Goal: Navigation & Orientation: Find specific page/section

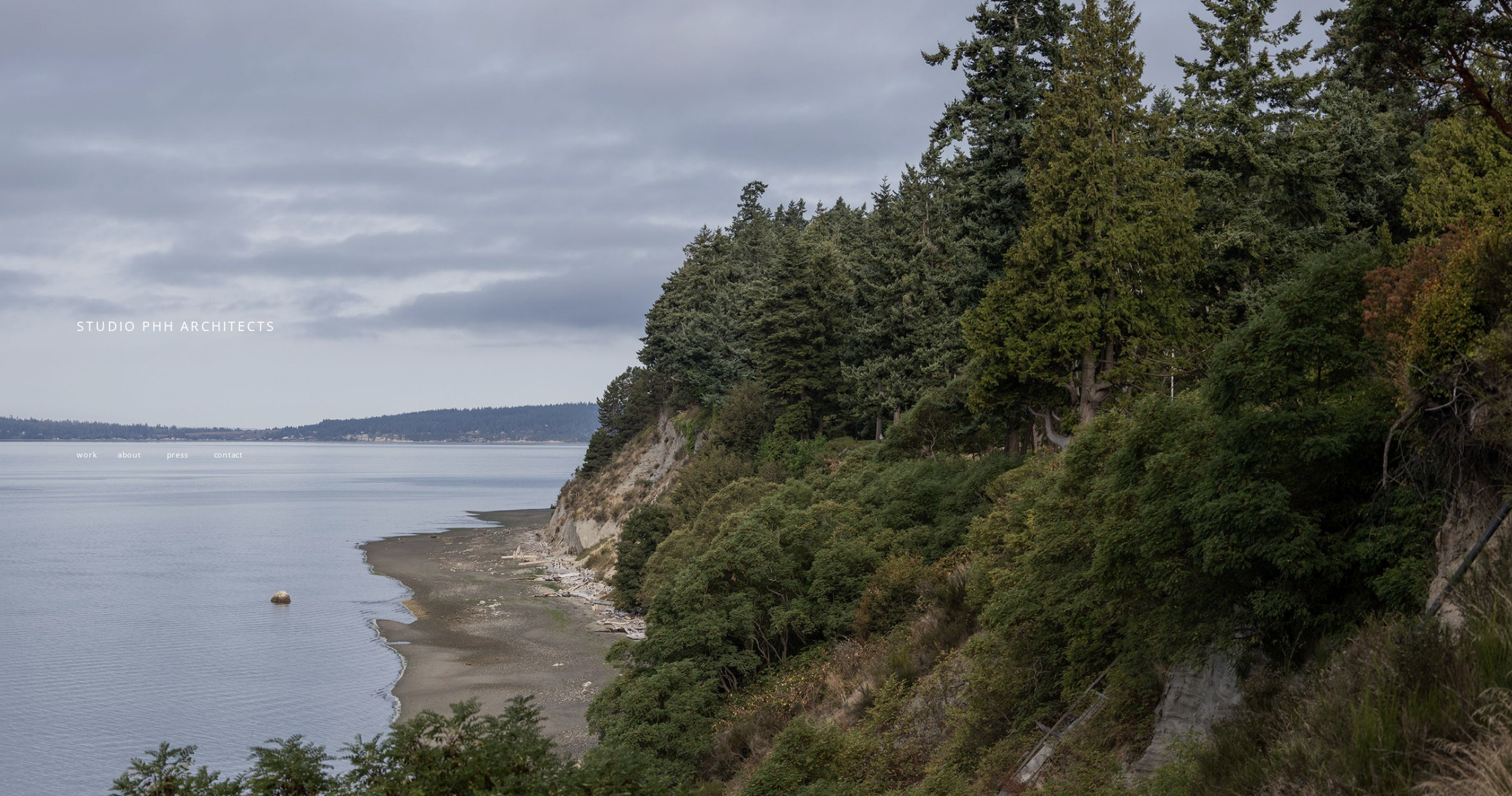
scroll to position [255, 0]
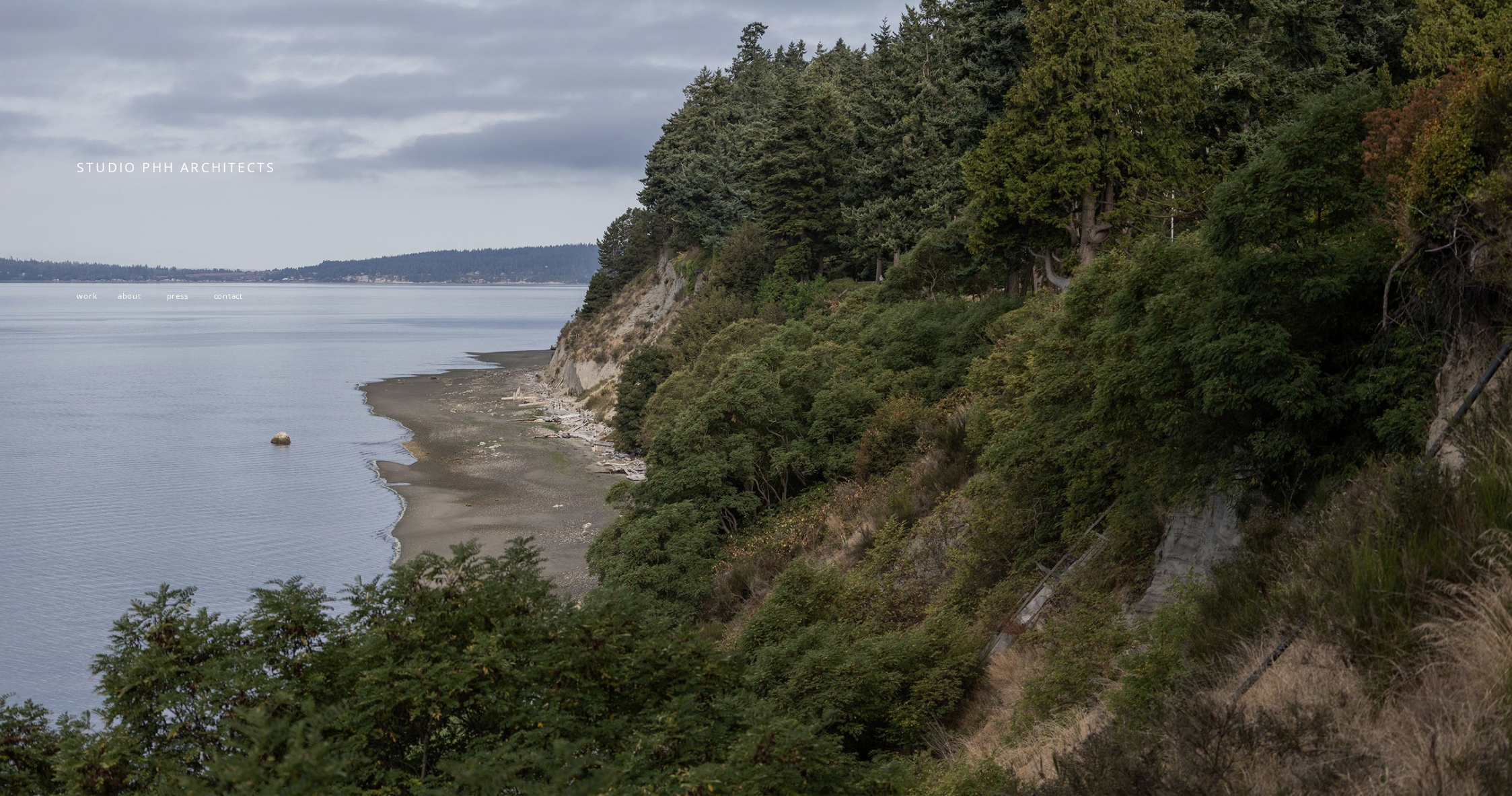
click at [88, 293] on span "work" at bounding box center [87, 296] width 20 height 10
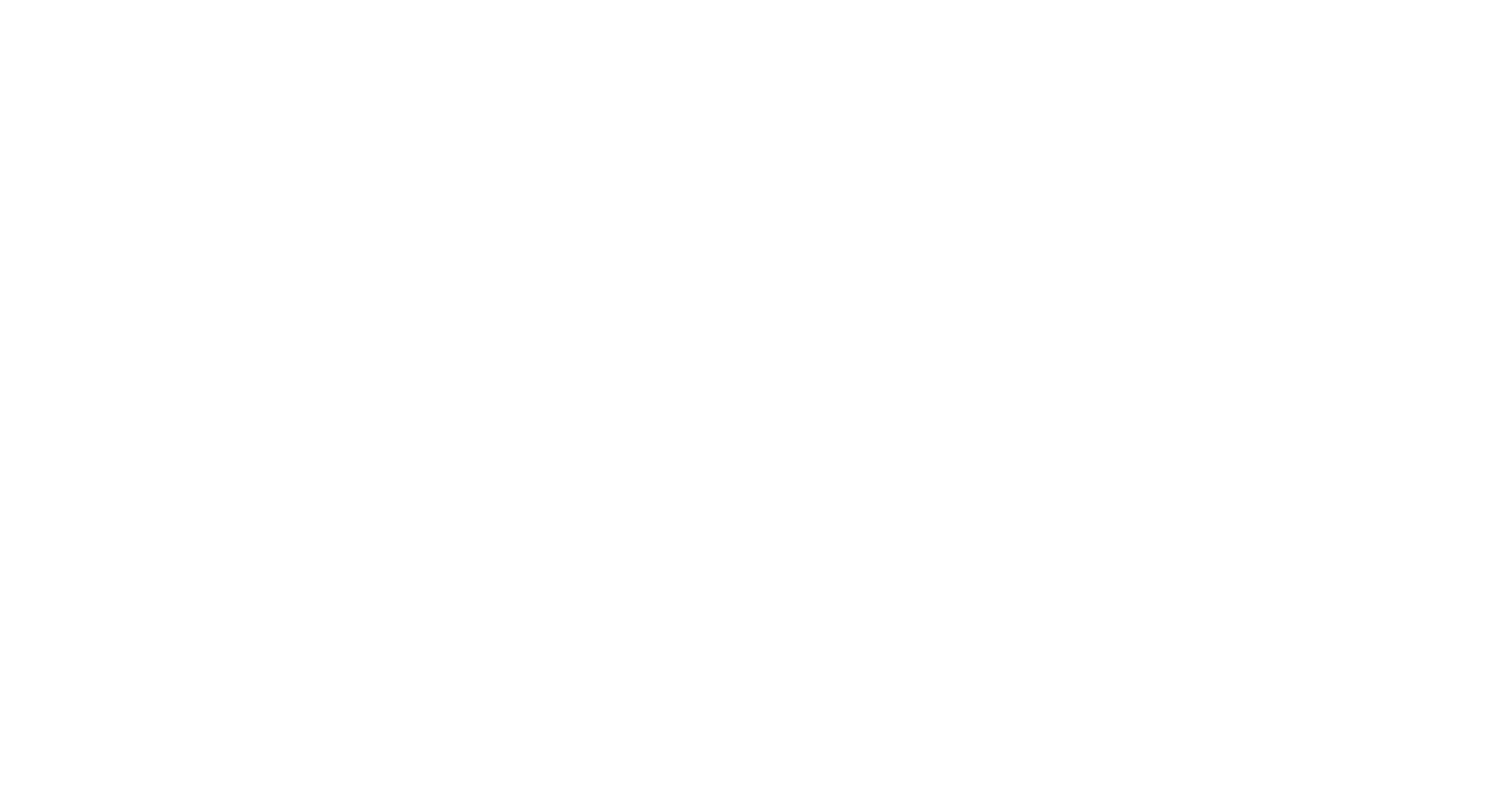
scroll to position [2919, 0]
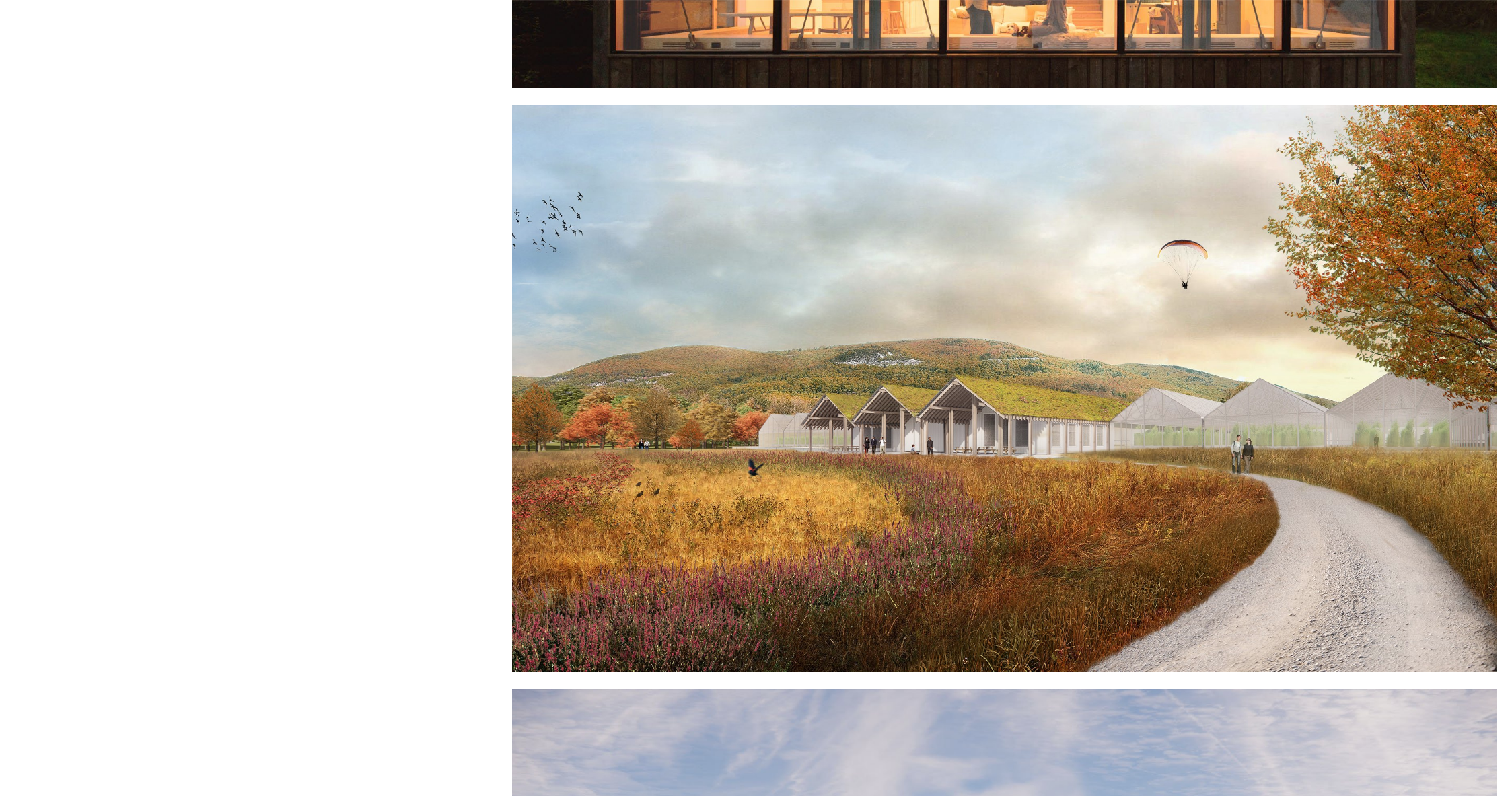
click at [991, 450] on div at bounding box center [1005, 389] width 985 height 568
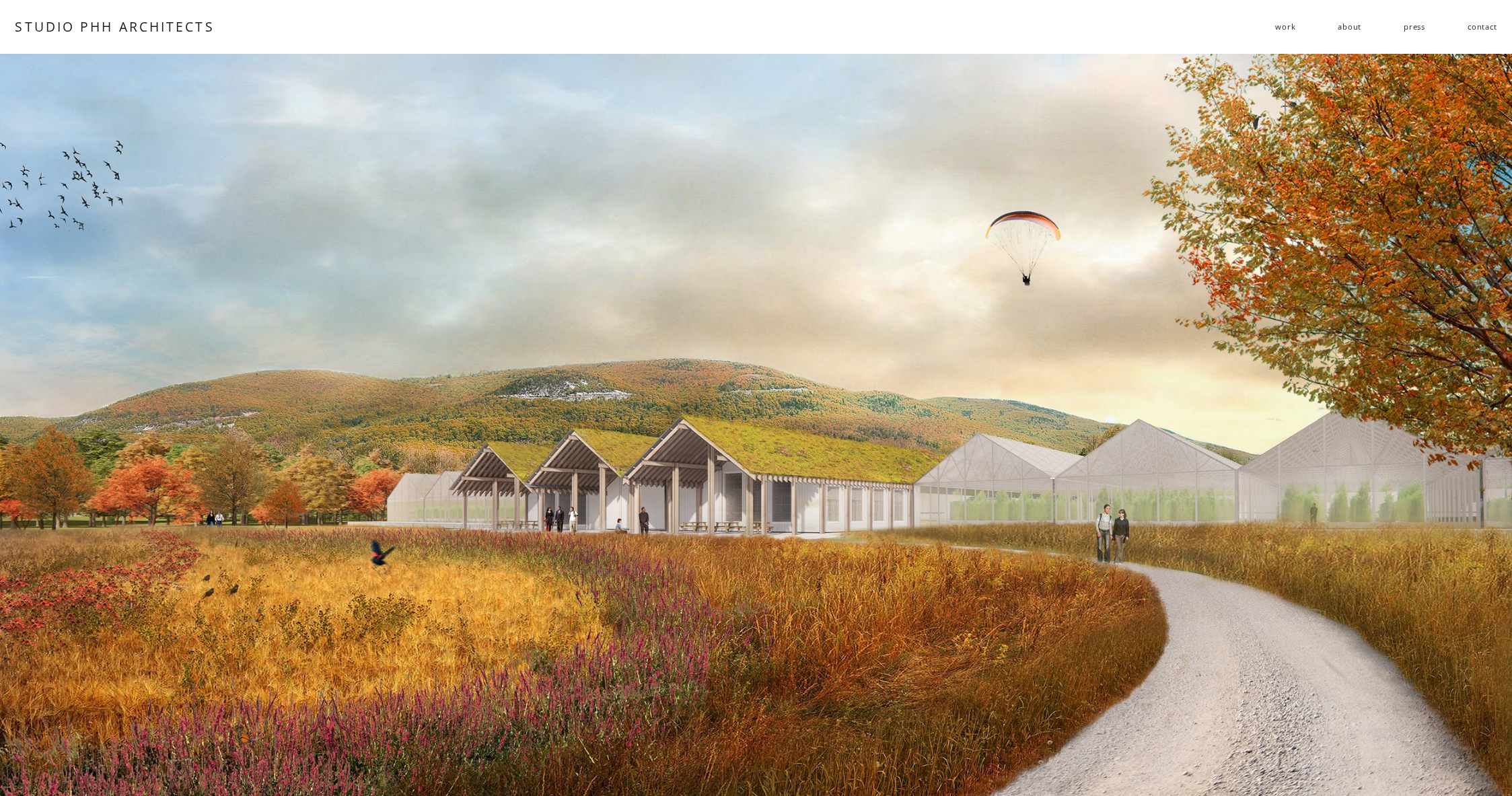
click at [1352, 21] on link "about" at bounding box center [1349, 27] width 23 height 21
